Goal: Information Seeking & Learning: Learn about a topic

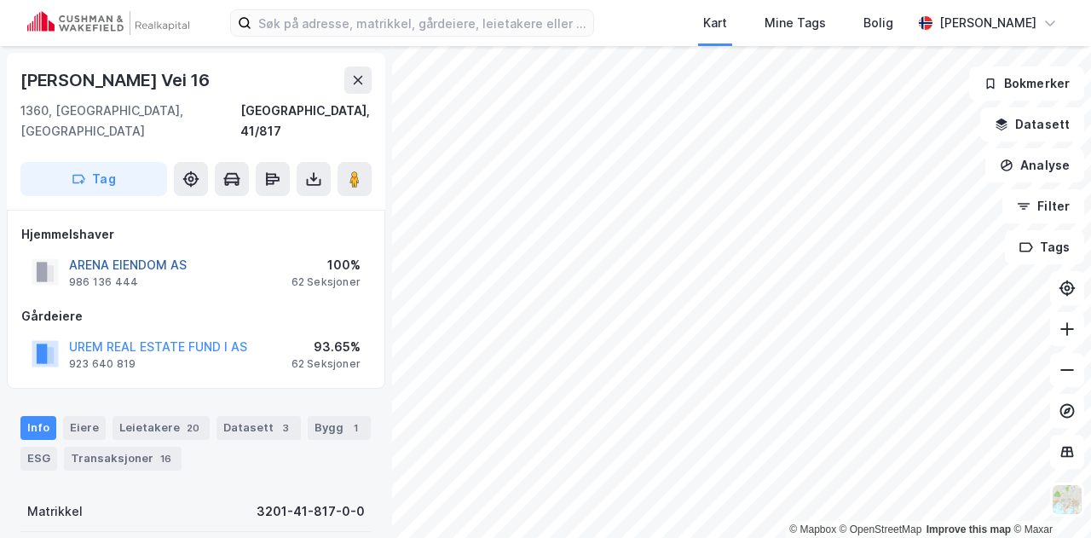
click at [0, 0] on button "ARENA EIENDOM AS" at bounding box center [0, 0] width 0 height 0
